Goal: Transaction & Acquisition: Purchase product/service

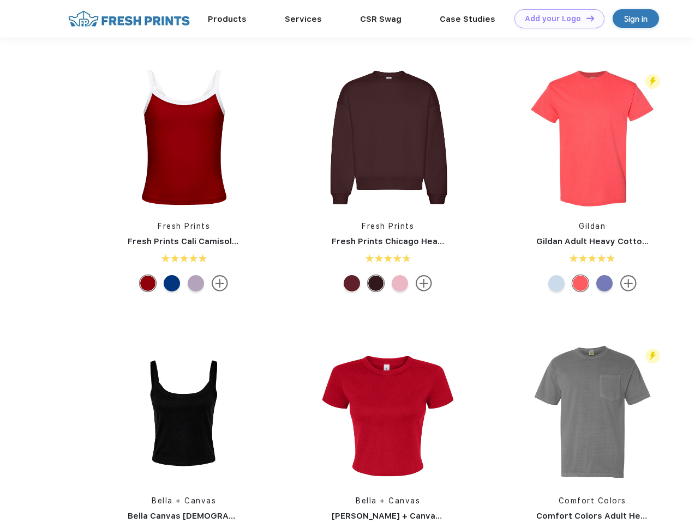
scroll to position [1, 0]
click at [555, 19] on link "Add your Logo Design Tool" at bounding box center [559, 18] width 90 height 19
click at [184, 137] on img at bounding box center [183, 137] width 145 height 145
click at [148, 284] on div at bounding box center [148, 283] width 16 height 16
click at [172, 284] on div at bounding box center [172, 283] width 16 height 16
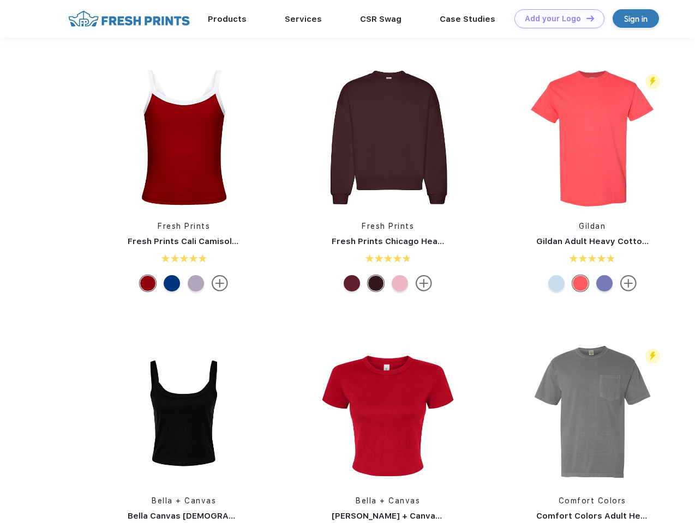
click at [196, 284] on div at bounding box center [196, 283] width 16 height 16
click at [388, 137] on img at bounding box center [387, 137] width 145 height 145
click at [352, 284] on div at bounding box center [351, 283] width 16 height 16
click at [376, 284] on div at bounding box center [375, 283] width 16 height 16
click at [400, 284] on div at bounding box center [399, 283] width 16 height 16
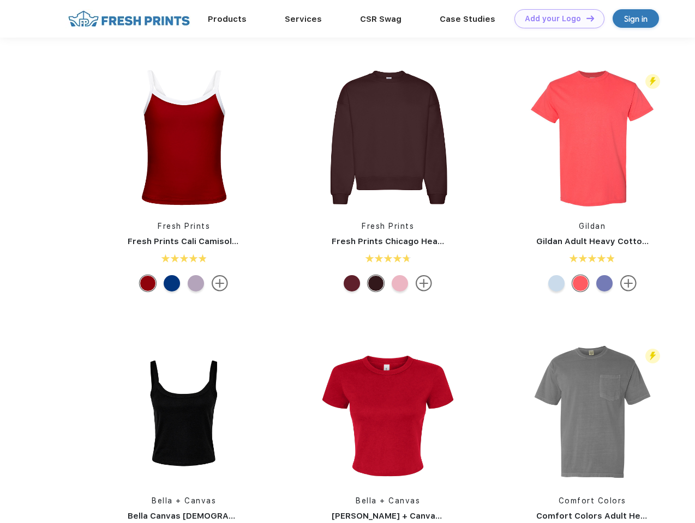
click at [592, 137] on img at bounding box center [592, 137] width 145 height 145
